Goal: Task Accomplishment & Management: Use online tool/utility

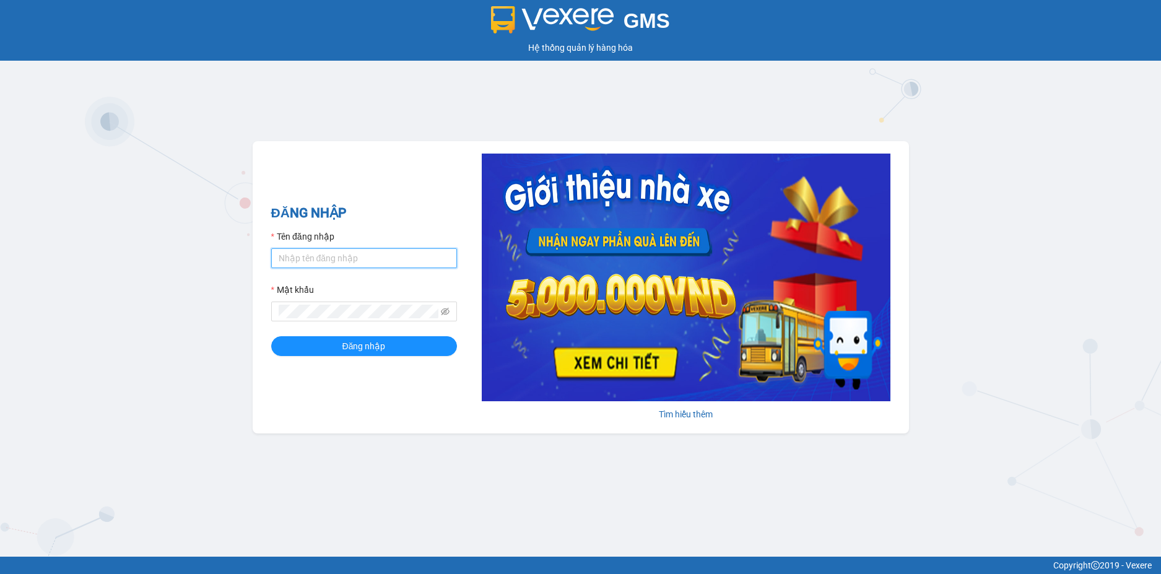
click at [377, 263] on input "Tên đăng nhập" at bounding box center [364, 258] width 186 height 20
type input "vphklinhsp.hkot"
click at [271, 336] on button "Đăng nhập" at bounding box center [364, 346] width 186 height 20
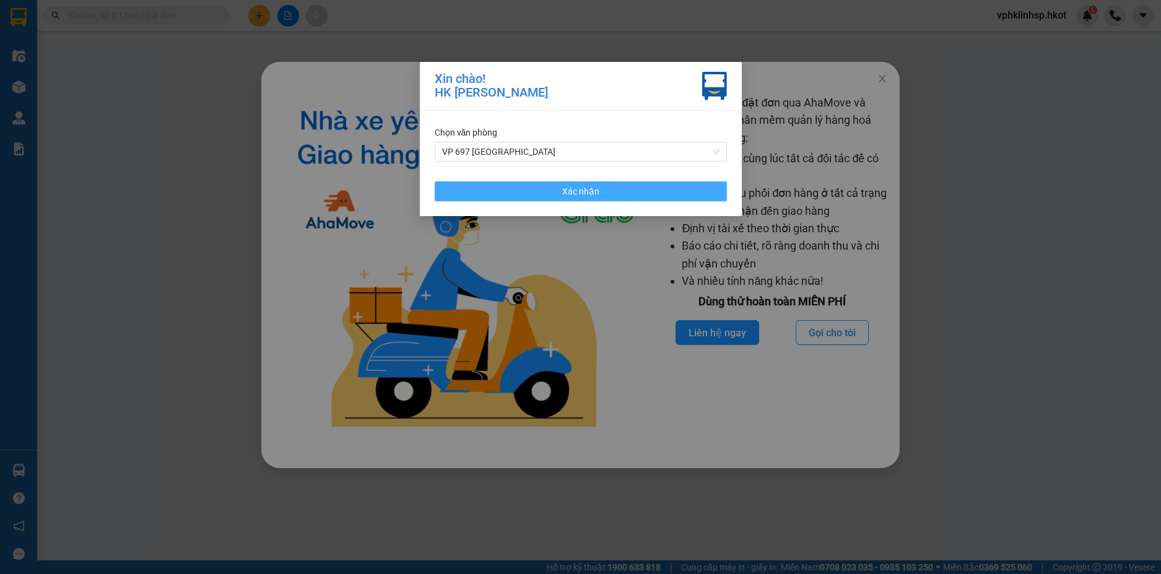
click at [626, 194] on button "Xác nhận" at bounding box center [581, 191] width 292 height 20
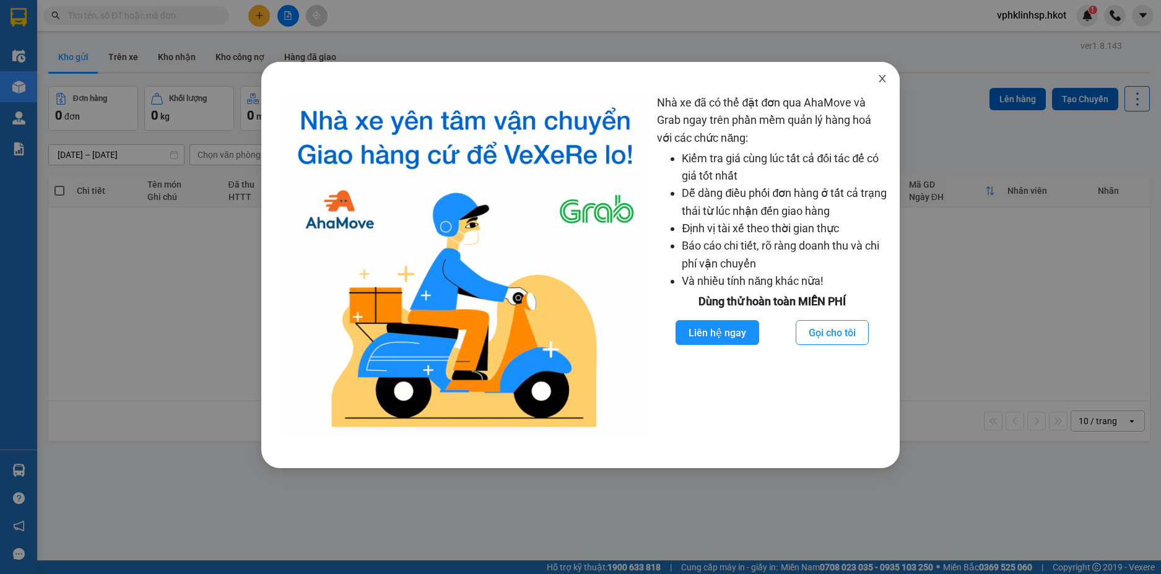
click at [883, 79] on icon "close" at bounding box center [882, 78] width 7 height 7
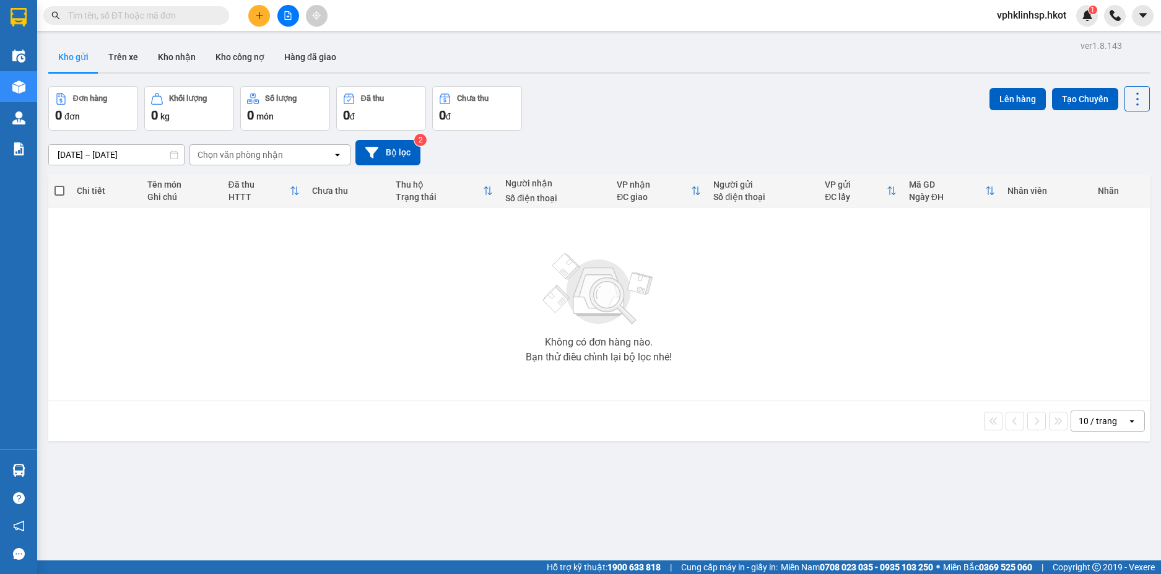
click at [256, 16] on icon "plus" at bounding box center [259, 15] width 9 height 9
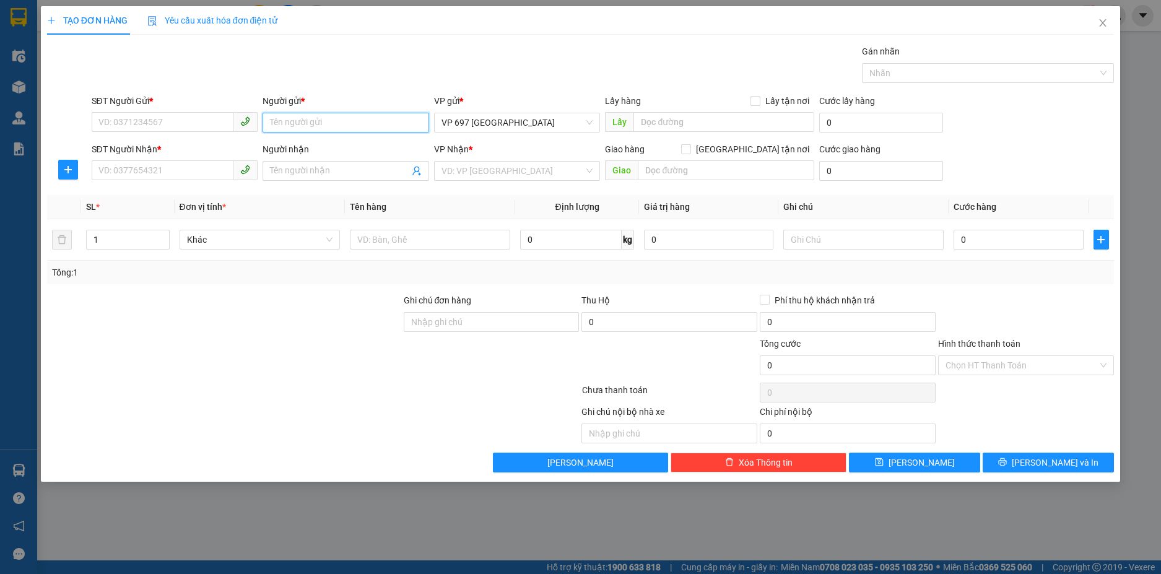
click at [307, 118] on input "Người gửi *" at bounding box center [346, 123] width 167 height 20
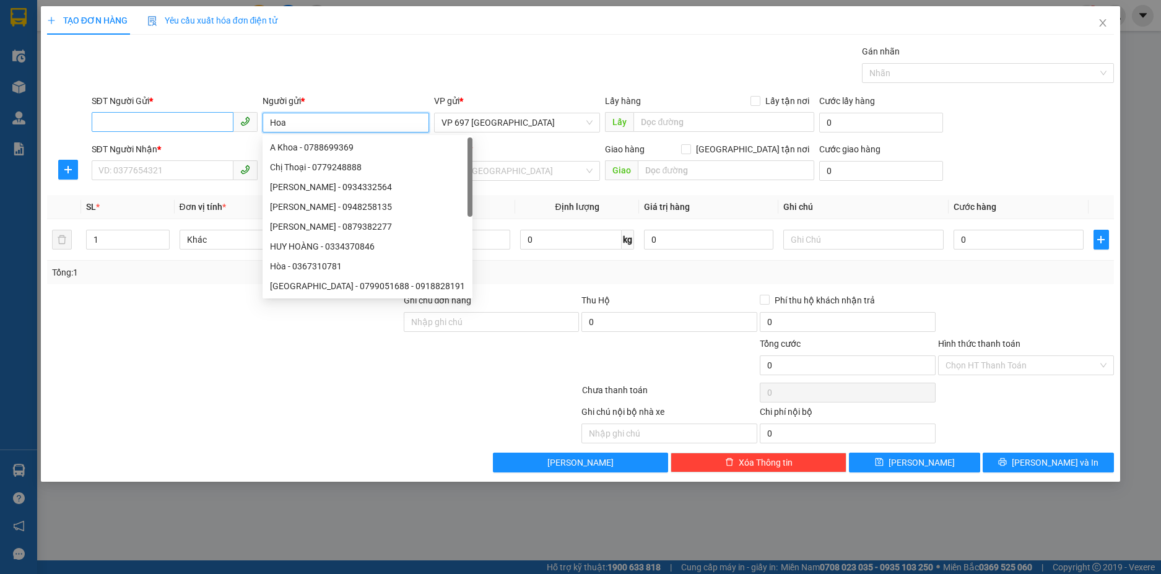
type input "Hoa"
click at [194, 130] on input "SĐT Người Gửi *" at bounding box center [163, 122] width 142 height 20
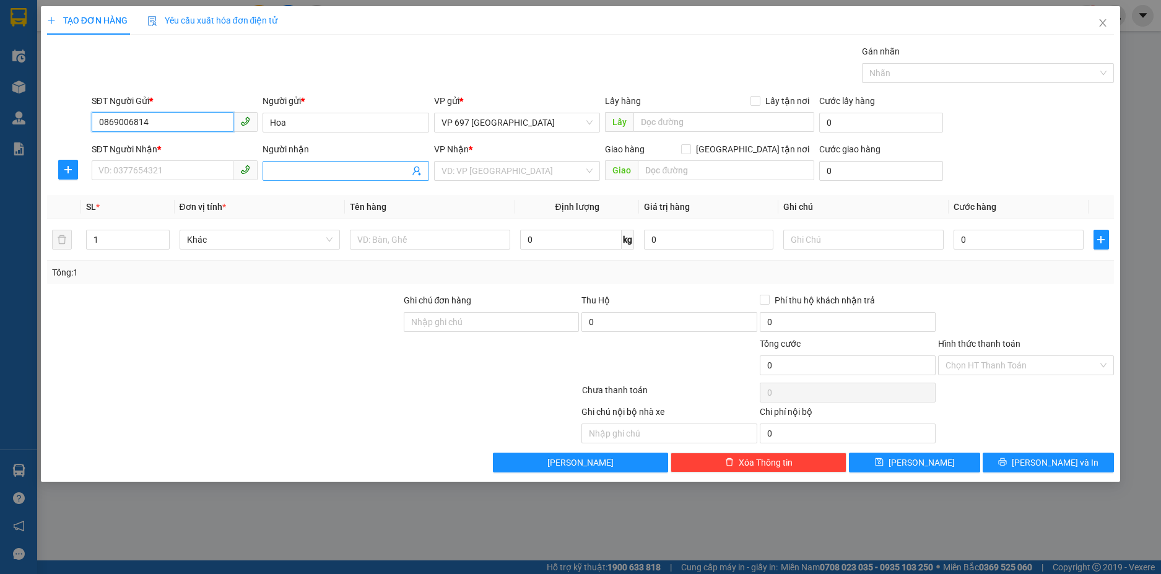
type input "0869006814"
click at [323, 177] on input "Người nhận" at bounding box center [339, 171] width 139 height 14
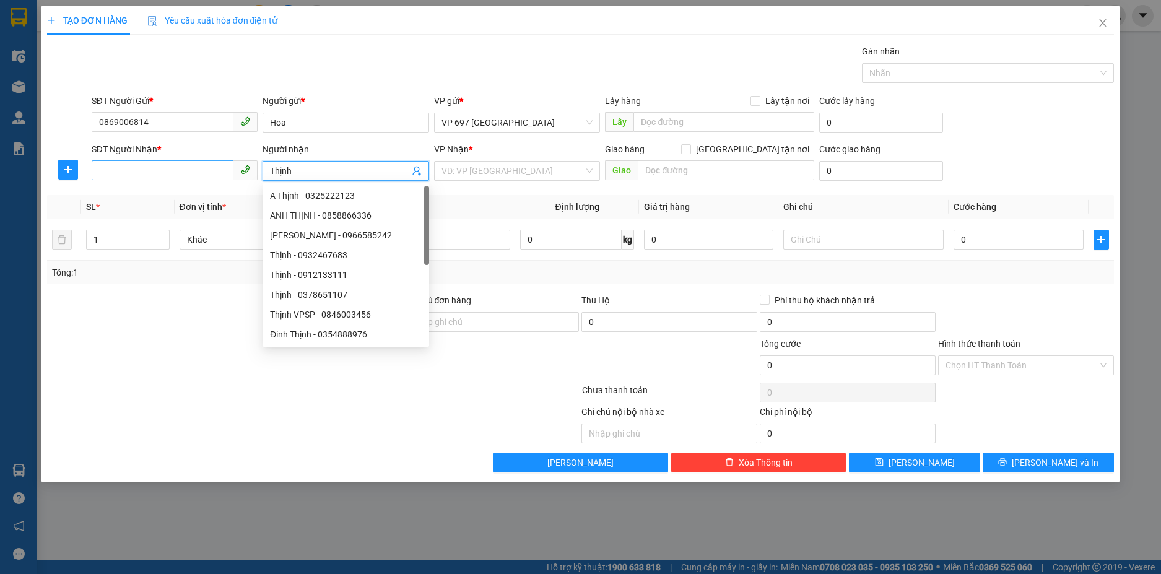
type input "Thịnh"
click at [212, 178] on input "SĐT Người Nhận *" at bounding box center [163, 170] width 142 height 20
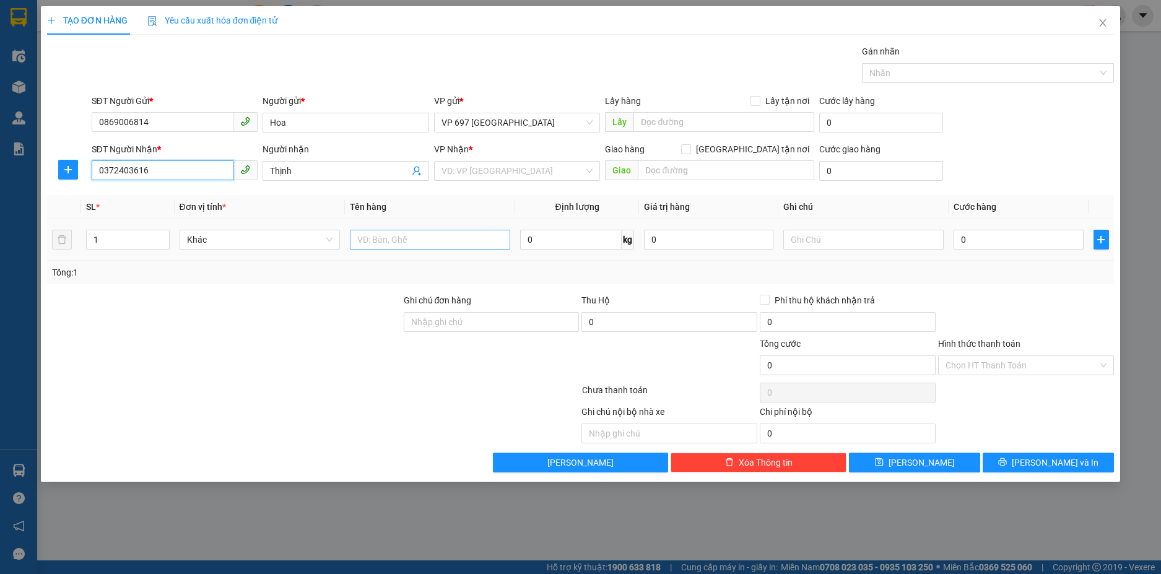
type input "0372403616"
click at [405, 241] on input "text" at bounding box center [430, 240] width 160 height 20
type input "D"
type input "Đồ cá nhân"
click at [963, 239] on input "0" at bounding box center [1018, 240] width 129 height 20
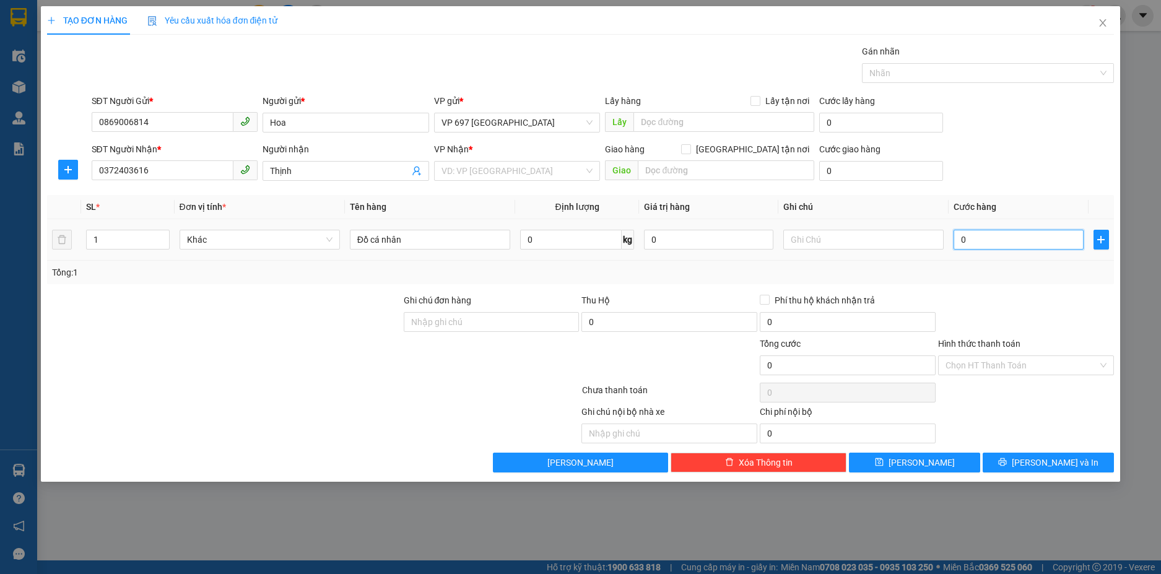
type input "5"
type input "50"
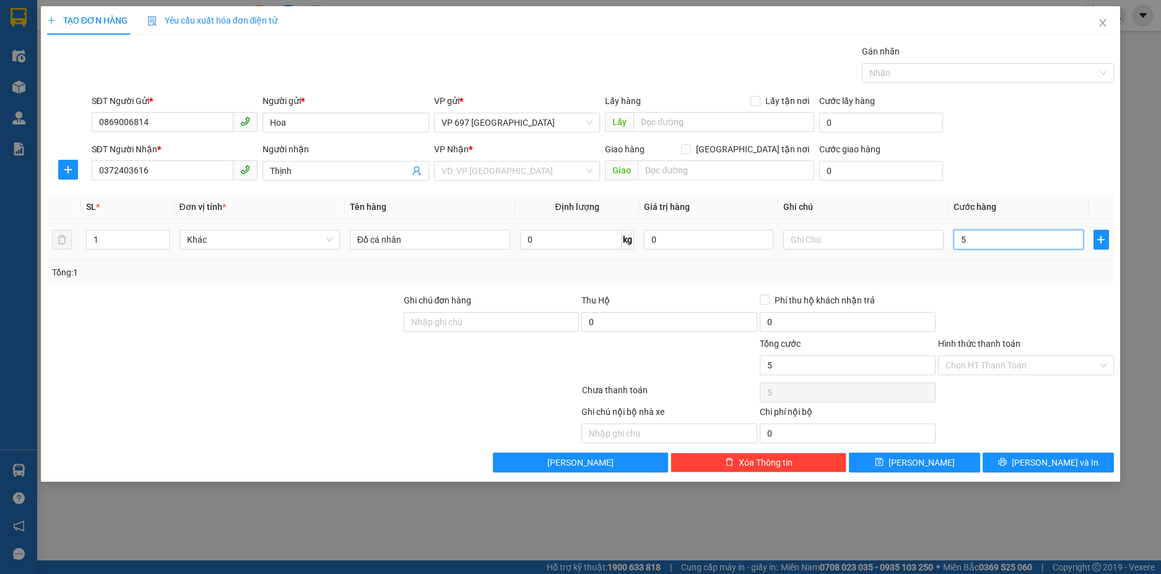
type input "50"
type input "500"
type input "5.000"
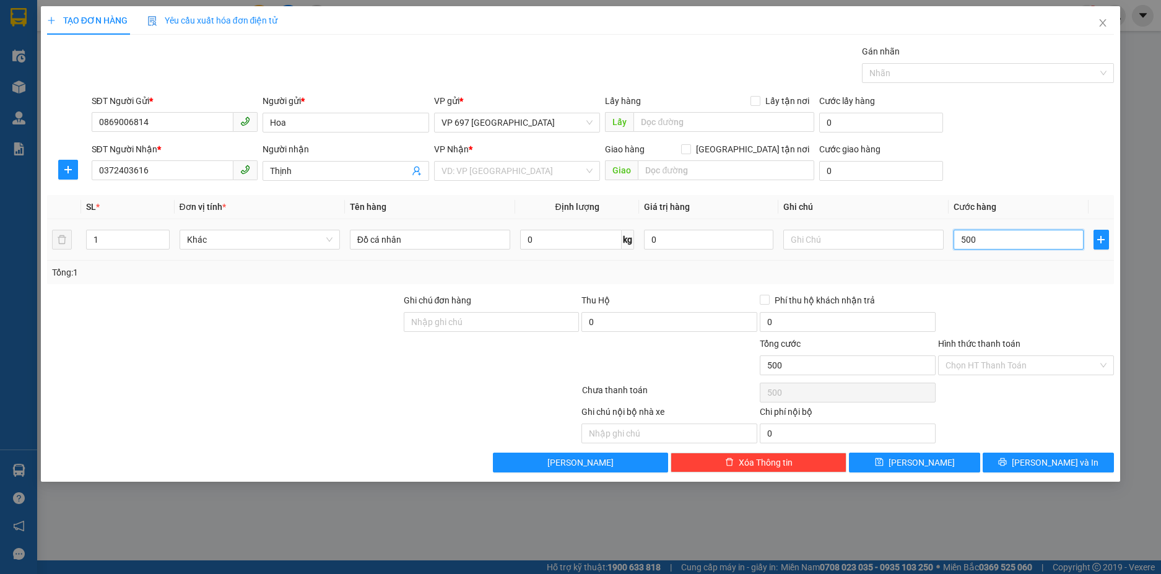
type input "5.000"
type input "50.000"
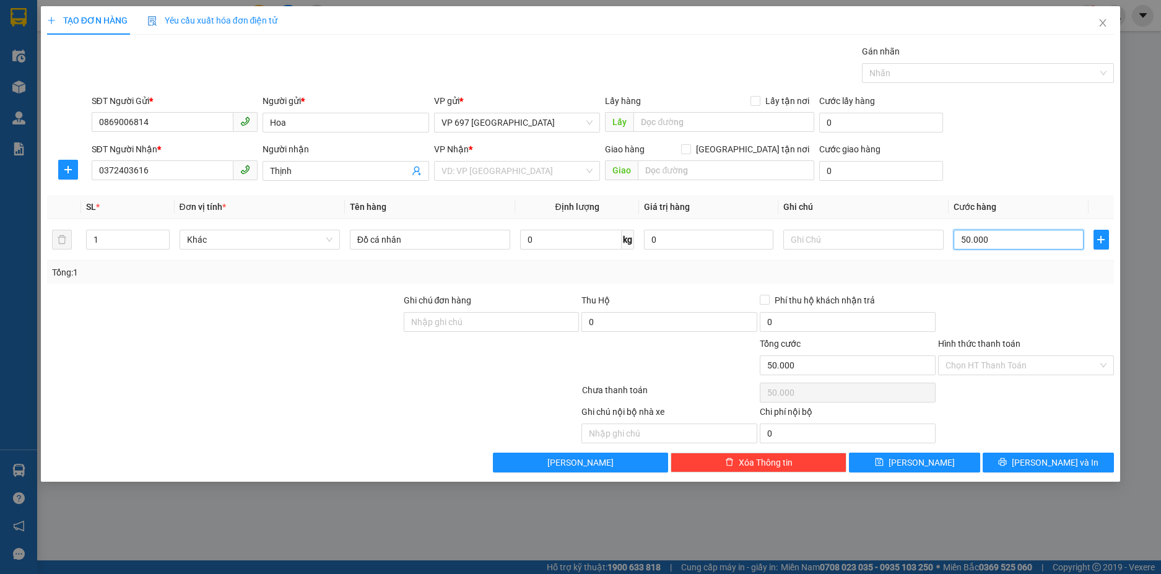
type input "50.000"
click at [727, 280] on div "Tổng: 1" at bounding box center [581, 273] width 1068 height 24
click at [498, 177] on input "search" at bounding box center [513, 171] width 143 height 19
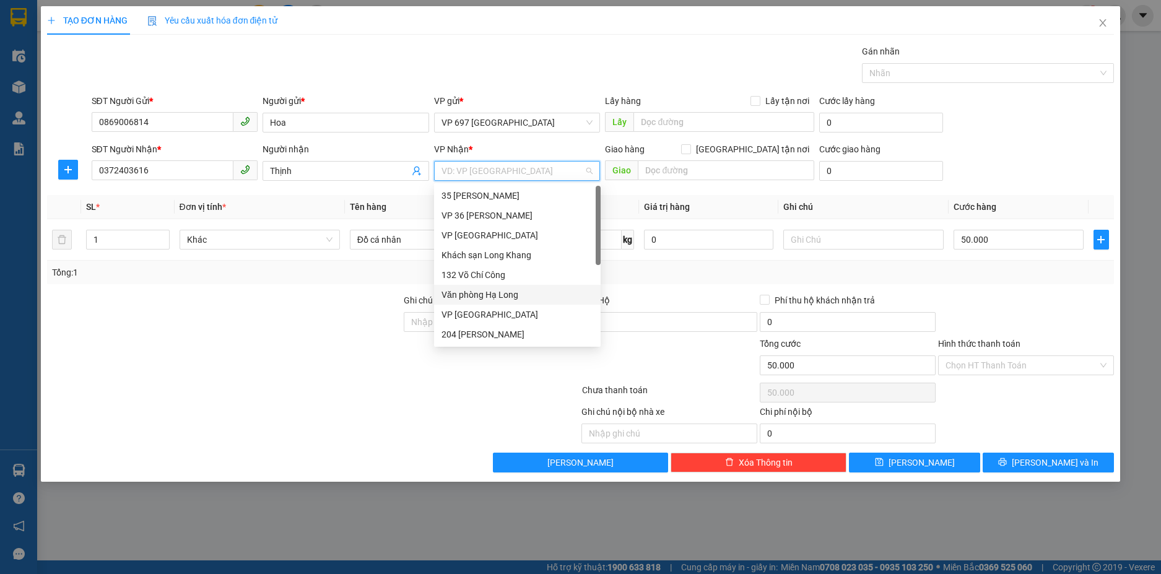
click at [495, 296] on div "Văn phòng Hạ Long" at bounding box center [518, 295] width 152 height 14
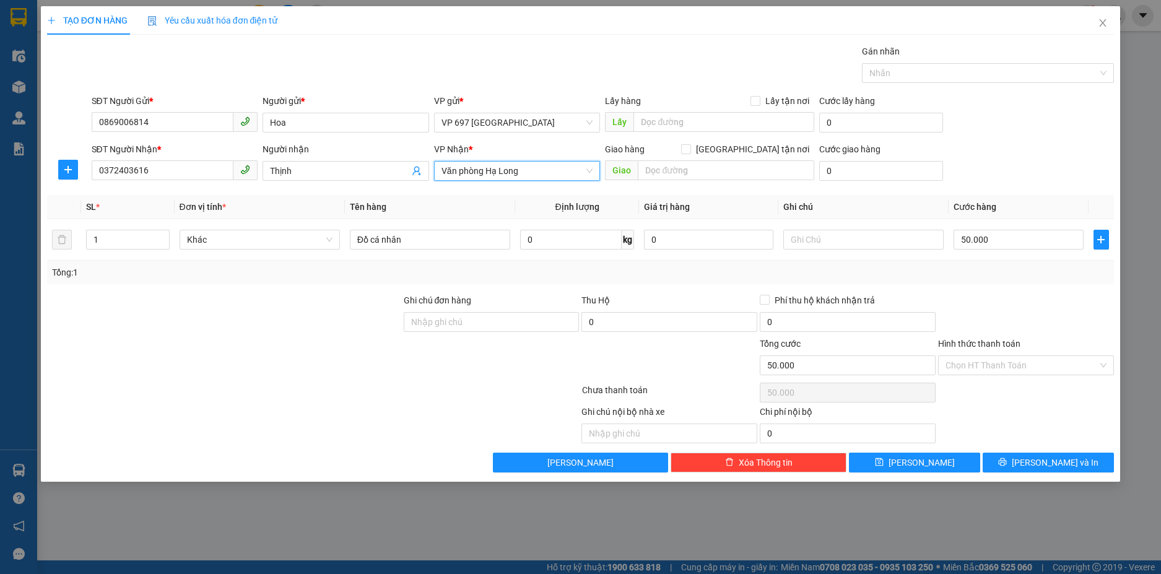
click at [312, 309] on div at bounding box center [224, 315] width 357 height 43
click at [300, 294] on div at bounding box center [224, 315] width 357 height 43
click at [859, 284] on div "Transit Pickup Surcharge Ids Transit Deliver Surcharge Ids Transit Deliver Surc…" at bounding box center [581, 259] width 1068 height 428
click at [1018, 457] on button "[PERSON_NAME] và In" at bounding box center [1048, 463] width 131 height 20
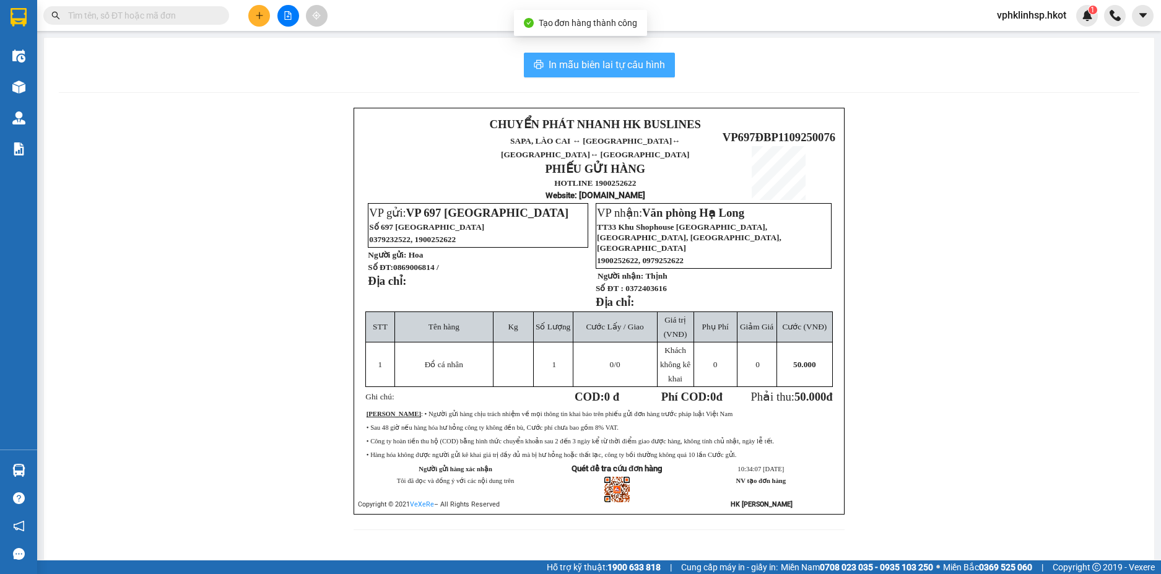
click at [577, 72] on span "In mẫu biên lai tự cấu hình" at bounding box center [607, 64] width 116 height 15
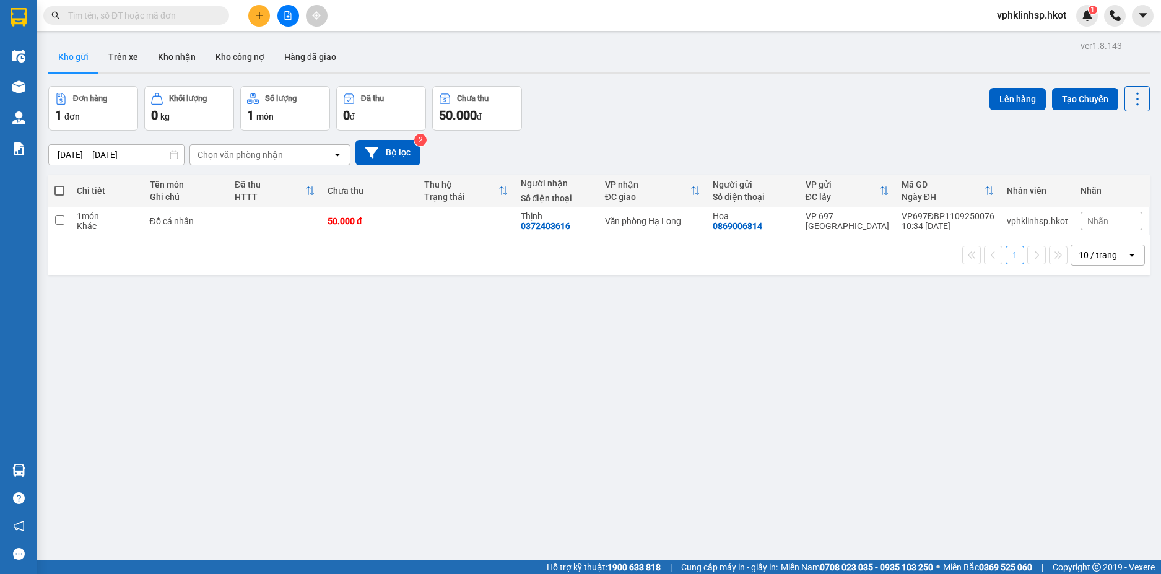
click at [476, 247] on div "1 10 / trang open" at bounding box center [599, 255] width 1092 height 21
click at [673, 168] on div "[DATE] – [DATE] Press the down arrow key to interact with the calendar and sele…" at bounding box center [599, 153] width 1102 height 44
click at [472, 53] on div "Kho gửi Trên xe Kho nhận Kho công nợ Hàng đã giao" at bounding box center [599, 58] width 1102 height 33
click at [435, 230] on td at bounding box center [466, 222] width 97 height 28
checkbox input "true"
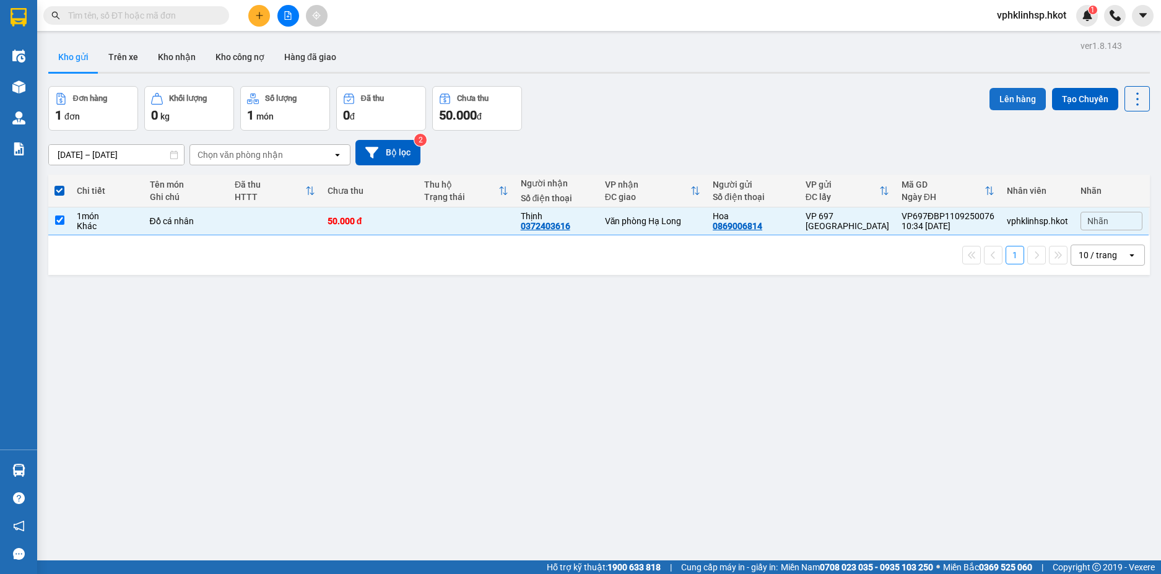
click at [1026, 91] on button "Lên hàng" at bounding box center [1018, 99] width 56 height 22
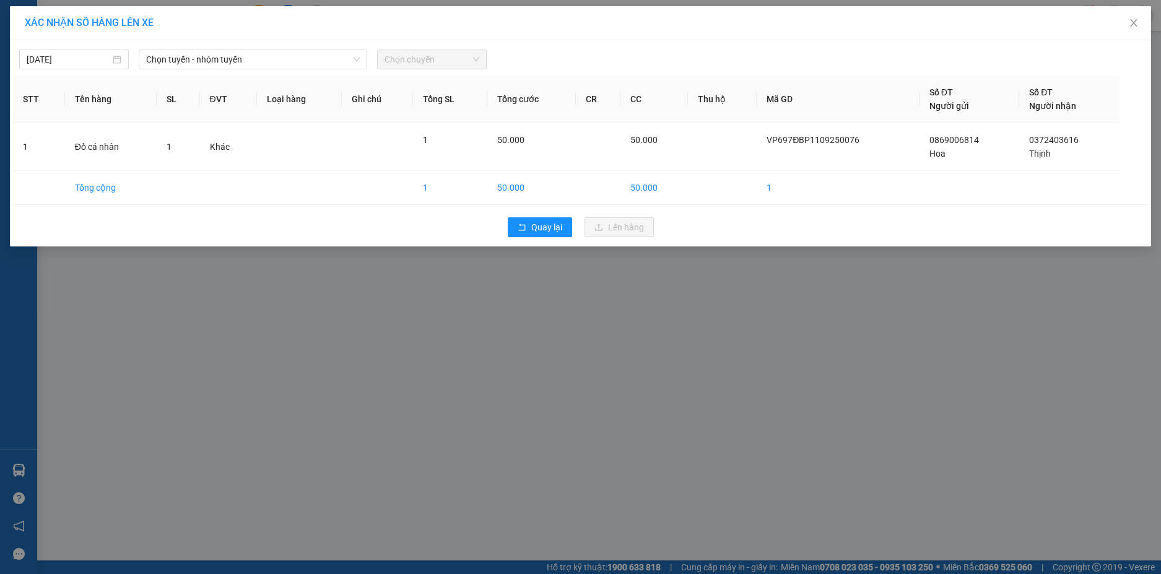
click at [260, 74] on div "[DATE] Chọn tuyến - nhóm tuyến Chọn chuyến STT Tên hàng SL ĐVT Loại hàng Ghi ch…" at bounding box center [581, 143] width 1142 height 206
click at [260, 60] on span "Chọn tuyến - nhóm tuyến" at bounding box center [253, 59] width 214 height 19
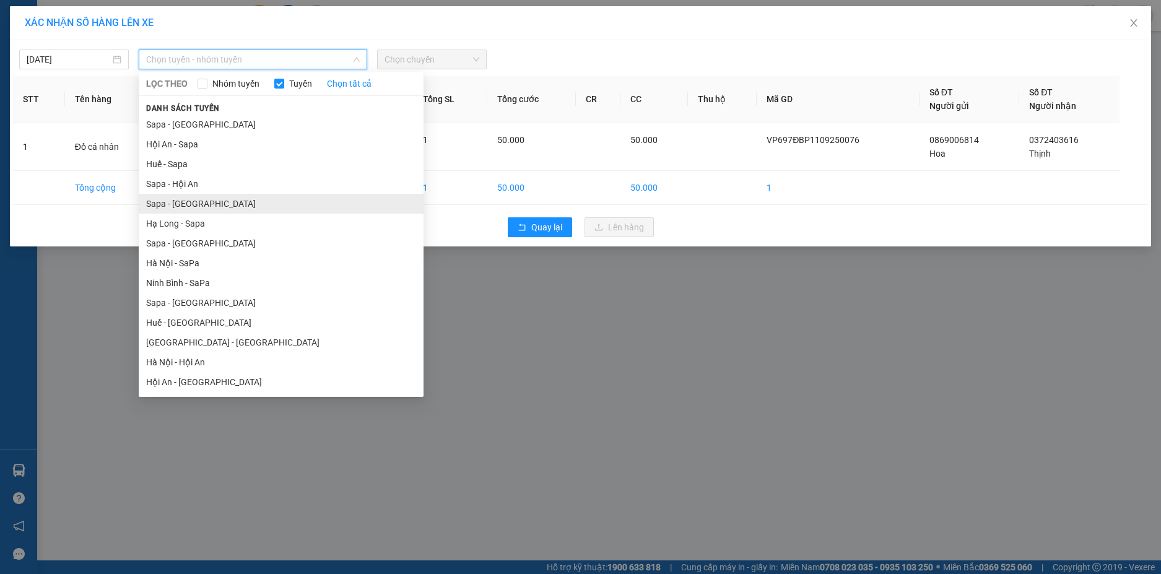
click at [186, 204] on li "Sapa - [GEOGRAPHIC_DATA]" at bounding box center [281, 204] width 285 height 20
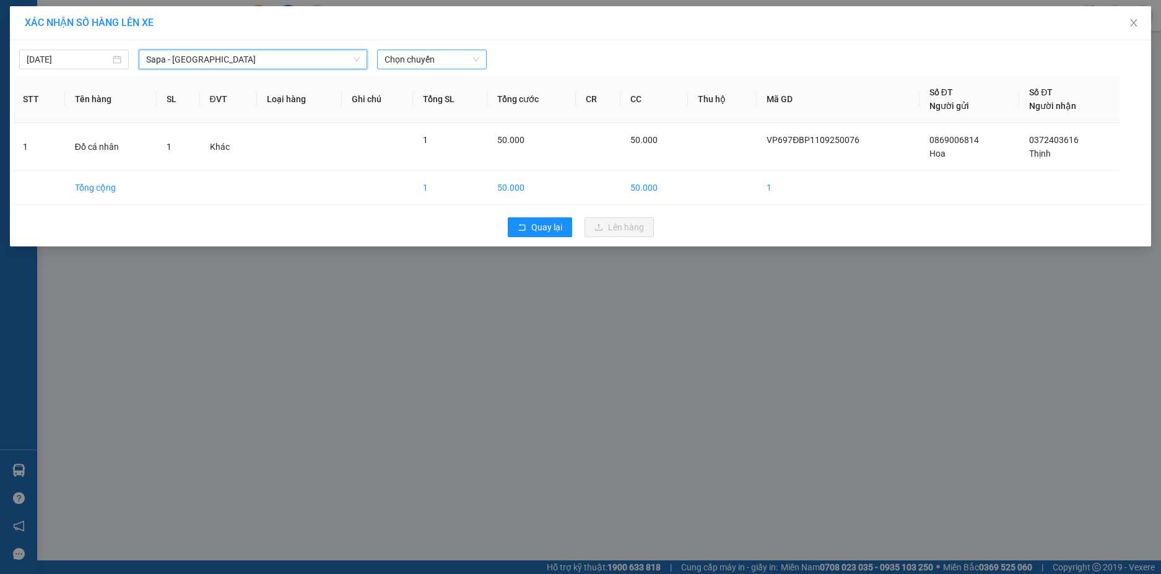
click at [416, 54] on span "Chọn chuyến" at bounding box center [432, 59] width 95 height 19
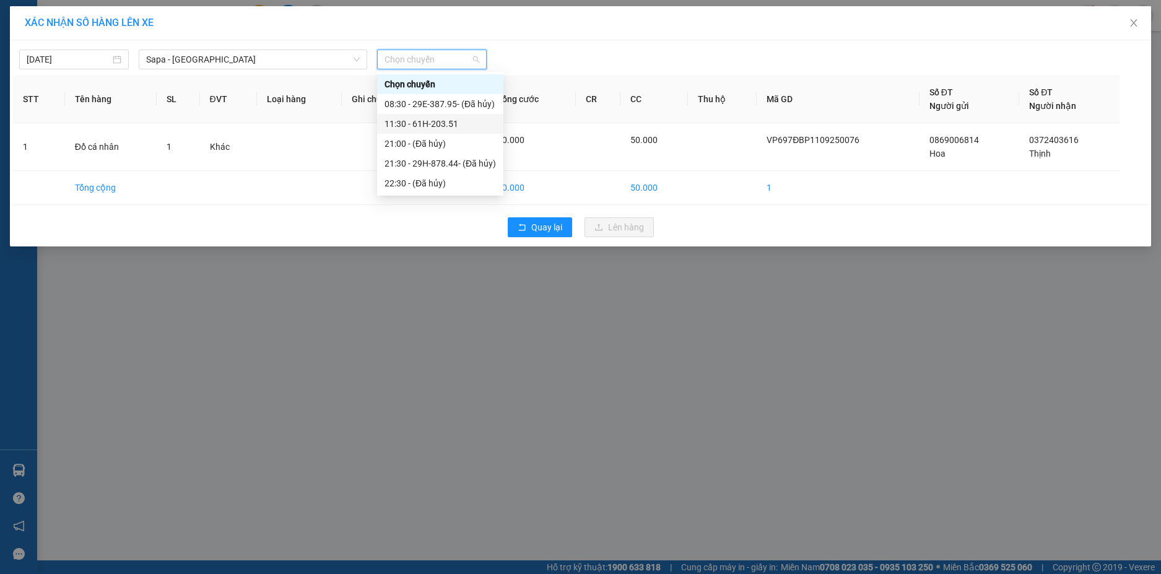
click at [421, 123] on div "11:30 - 61H-203.51" at bounding box center [440, 124] width 111 height 14
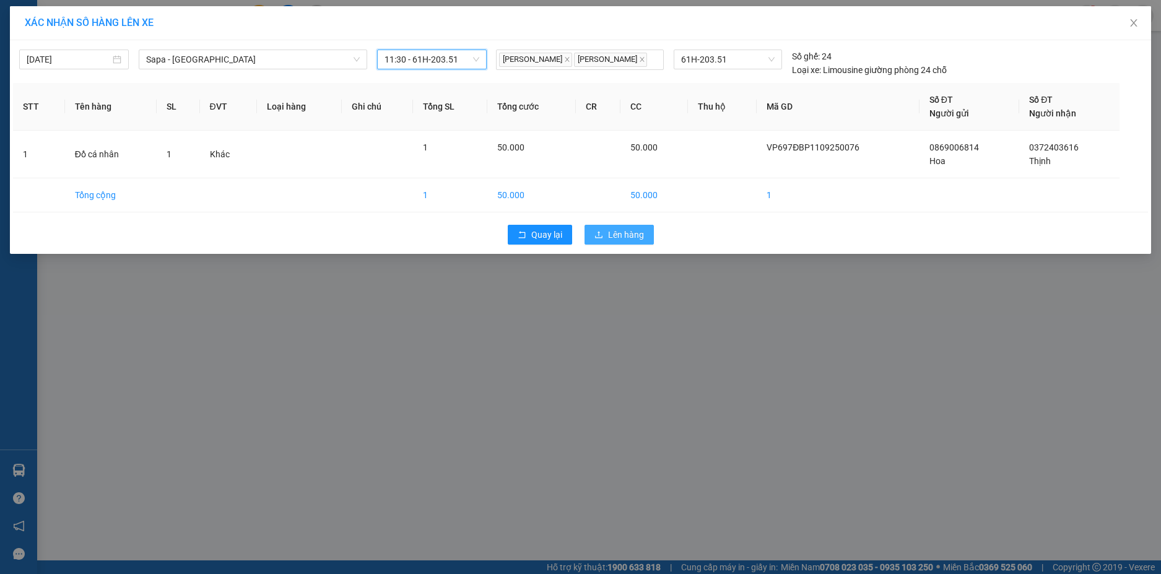
click at [626, 235] on span "Lên hàng" at bounding box center [626, 235] width 36 height 14
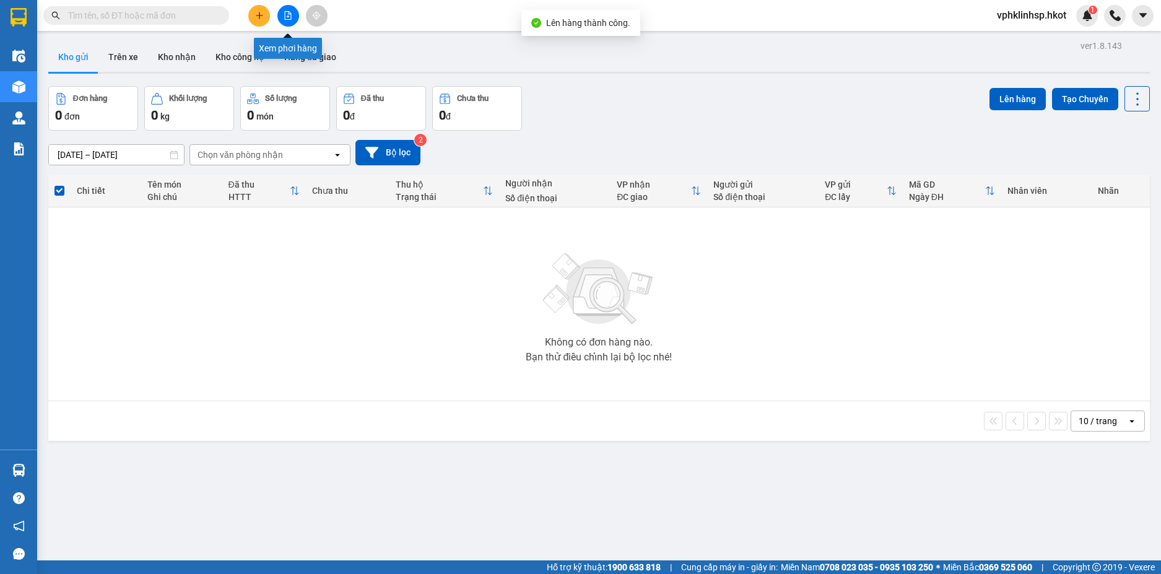
click at [289, 14] on icon "file-add" at bounding box center [288, 15] width 7 height 9
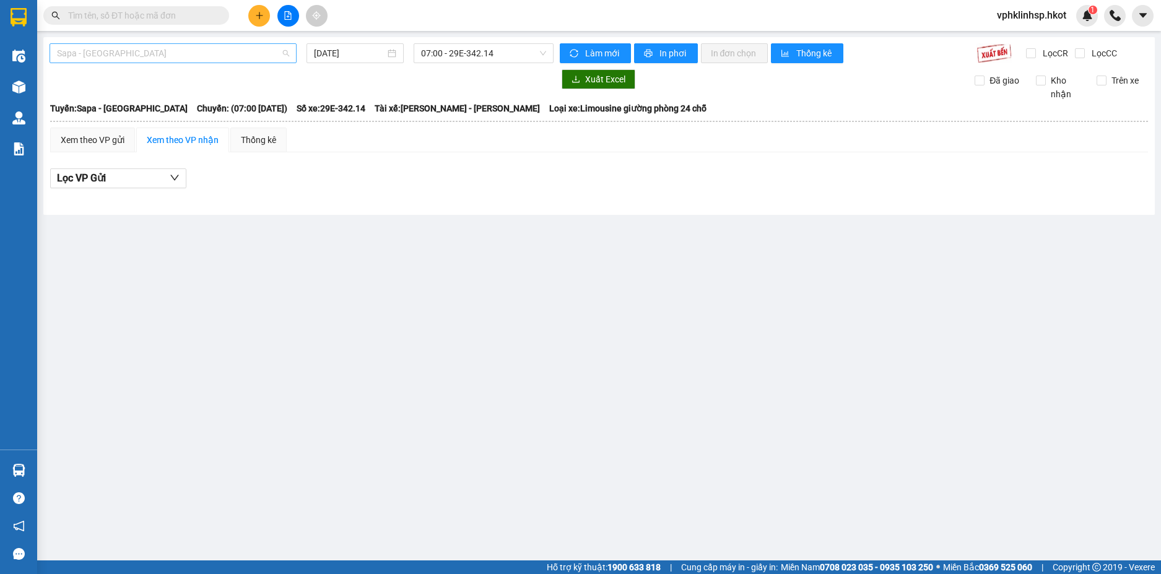
click at [229, 53] on span "Sapa - [GEOGRAPHIC_DATA]" at bounding box center [173, 53] width 232 height 19
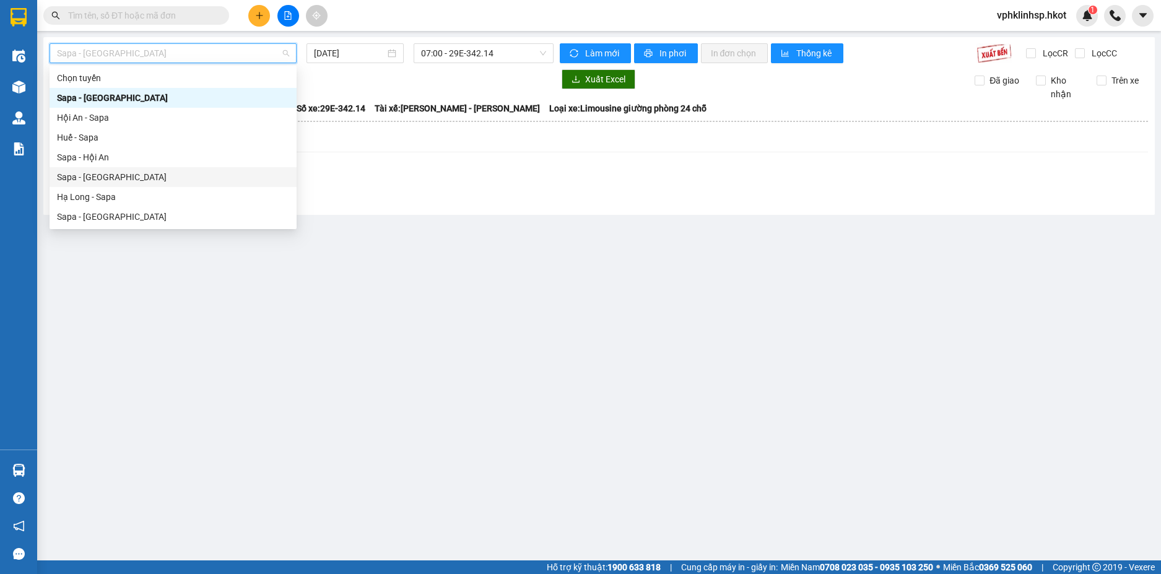
click at [133, 185] on div "Sapa - [GEOGRAPHIC_DATA]" at bounding box center [173, 177] width 247 height 20
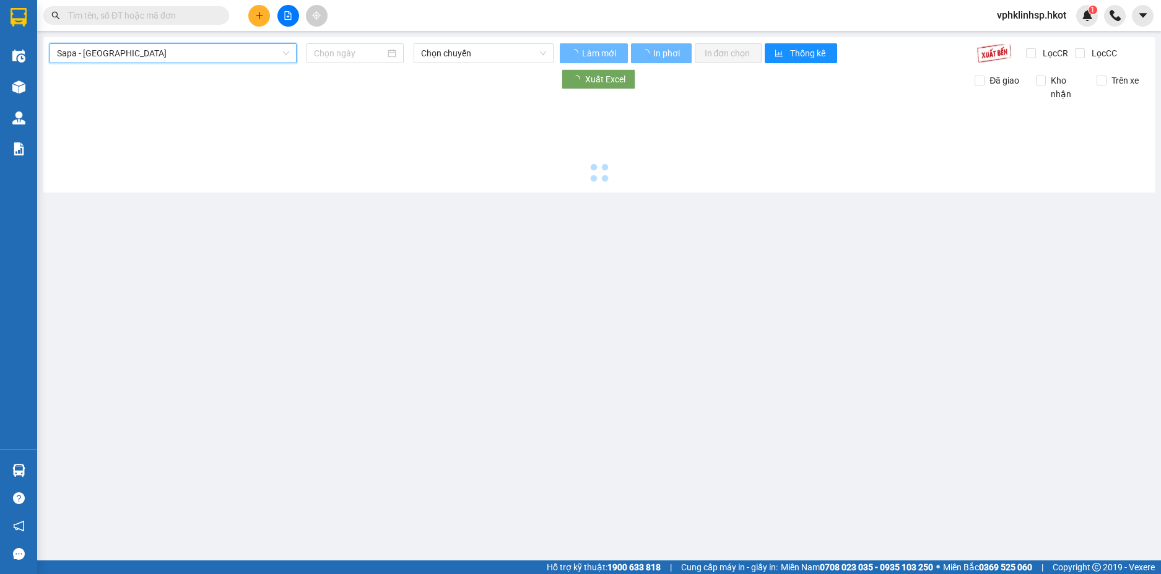
click at [133, 185] on div at bounding box center [599, 143] width 1099 height 85
type input "[DATE]"
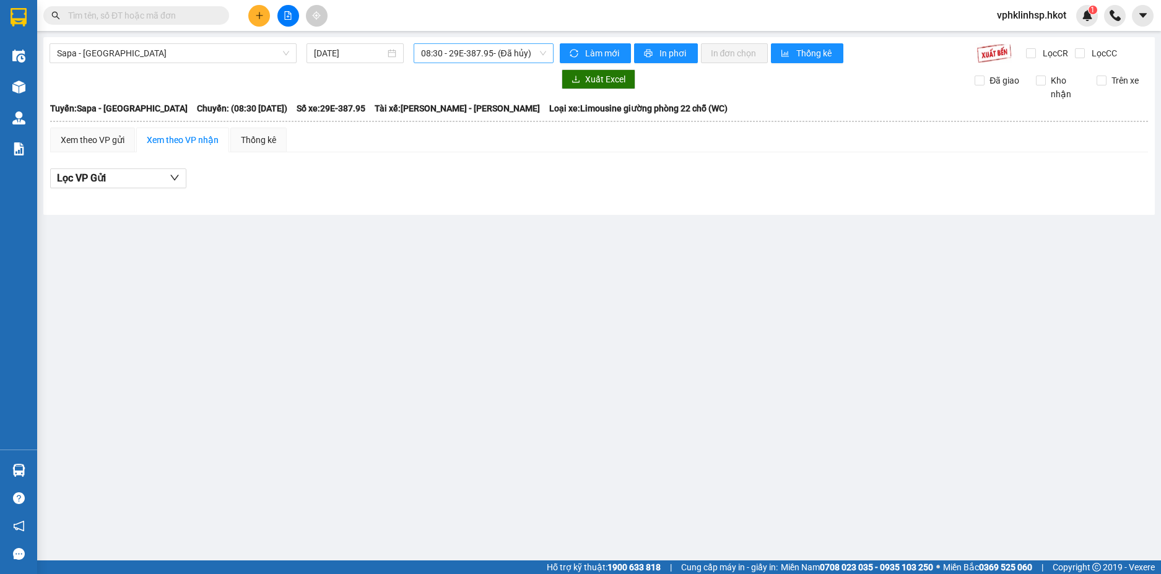
click at [451, 50] on span "08:30 - 29E-387.95 - (Đã hủy)" at bounding box center [483, 53] width 125 height 19
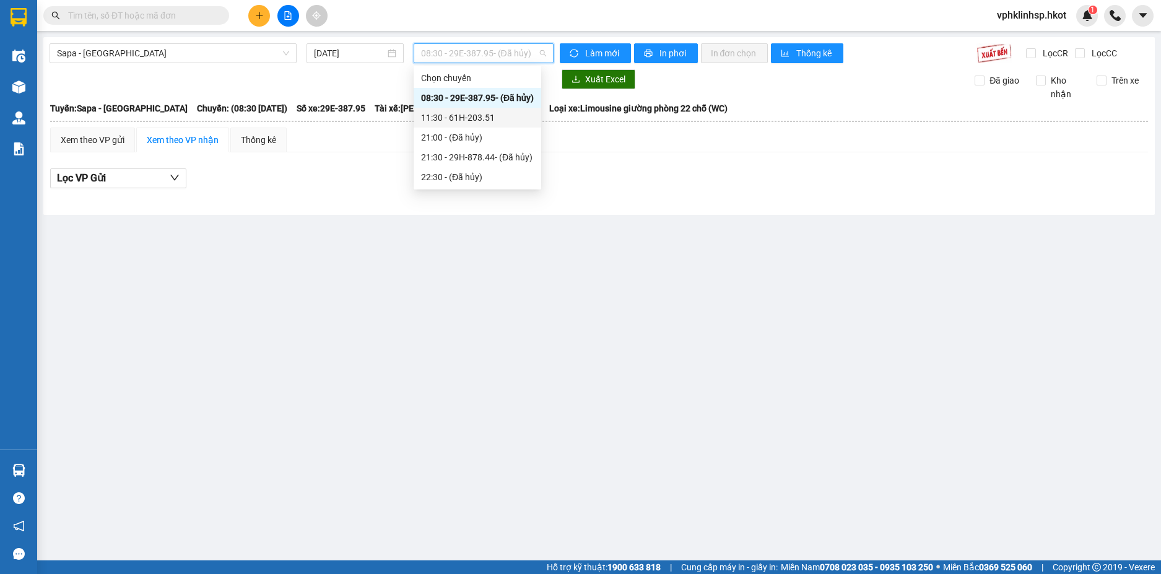
click at [478, 118] on div "11:30 - 61H-203.51" at bounding box center [477, 118] width 113 height 14
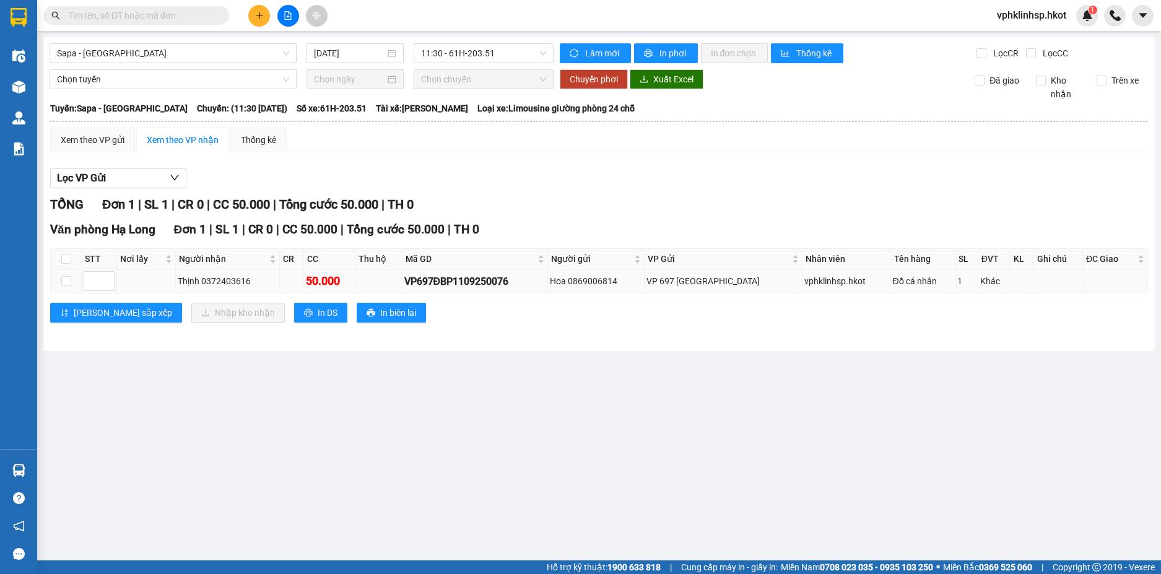
click at [134, 277] on td at bounding box center [146, 281] width 59 height 24
click at [66, 280] on input "checkbox" at bounding box center [66, 281] width 10 height 10
checkbox input "true"
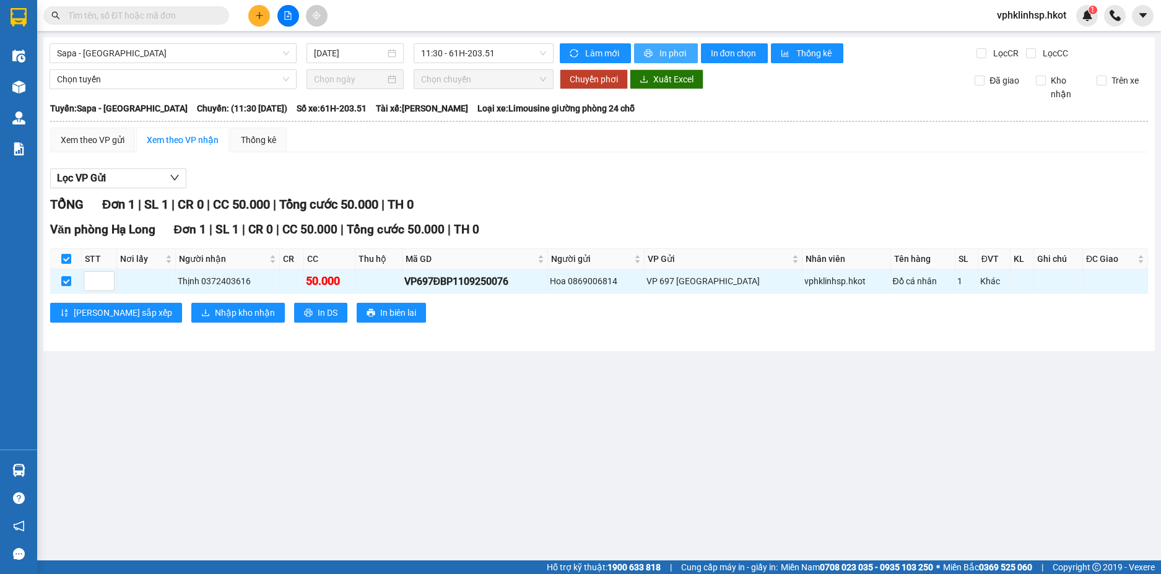
click at [686, 54] on span "In phơi" at bounding box center [674, 53] width 28 height 14
